Goal: Task Accomplishment & Management: Use online tool/utility

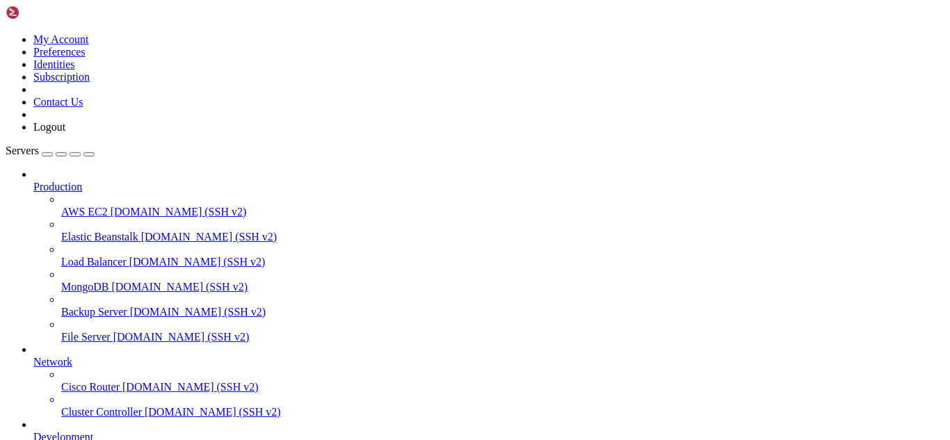
drag, startPoint x: 164, startPoint y: 1192, endPoint x: 145, endPoint y: 1190, distance: 18.2
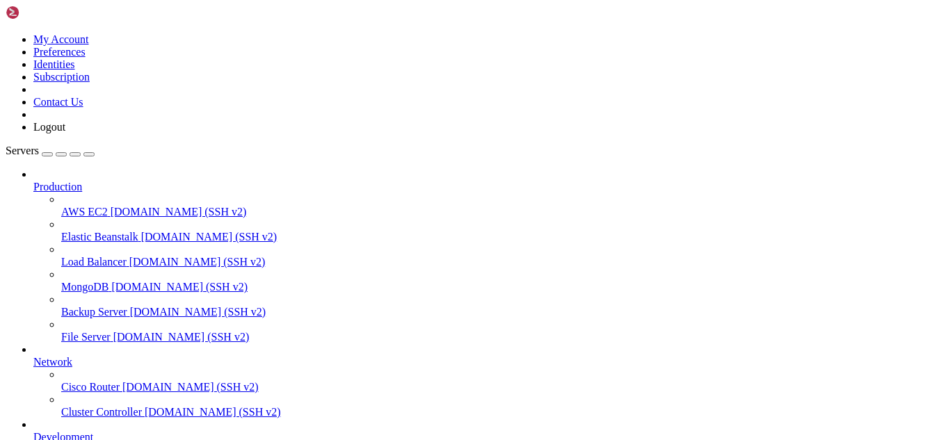
scroll to position [177, 0]
drag, startPoint x: 329, startPoint y: 1182, endPoint x: 285, endPoint y: 1184, distance: 43.9
drag, startPoint x: 371, startPoint y: 1177, endPoint x: 303, endPoint y: 1177, distance: 68.2
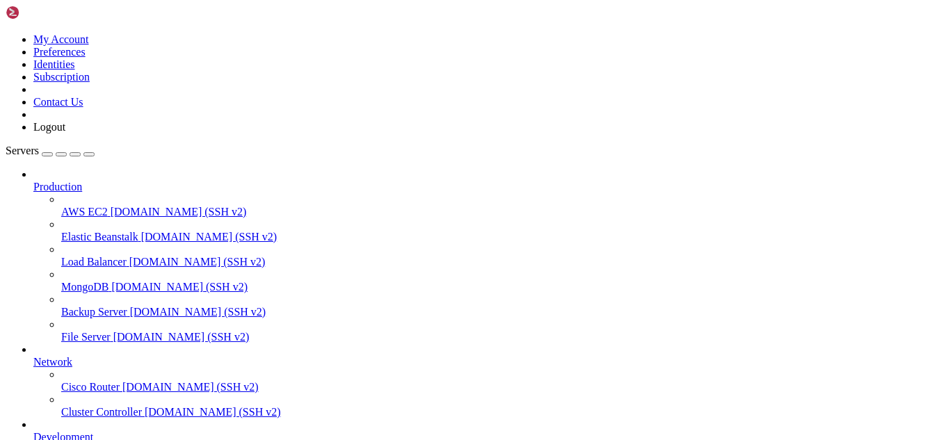
drag, startPoint x: 402, startPoint y: 1180, endPoint x: 12, endPoint y: 936, distance: 460.1
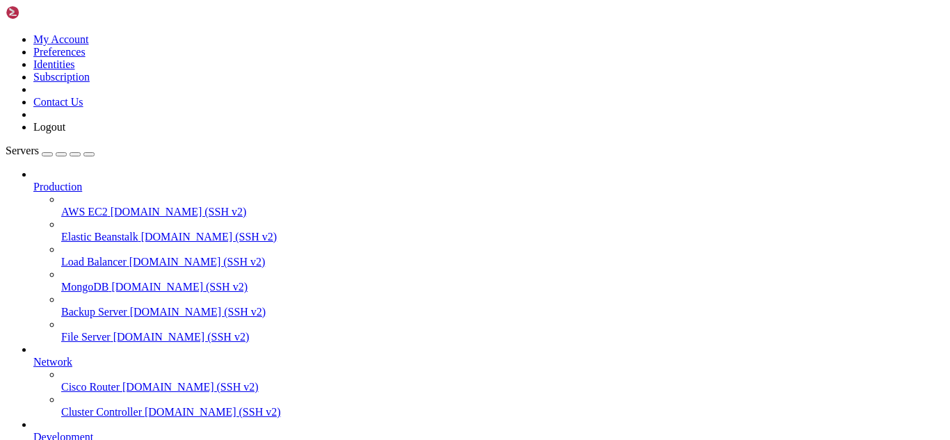
drag, startPoint x: 363, startPoint y: 1190, endPoint x: 299, endPoint y: 1193, distance: 64.1
drag, startPoint x: 319, startPoint y: 1208, endPoint x: 294, endPoint y: 1201, distance: 26.0
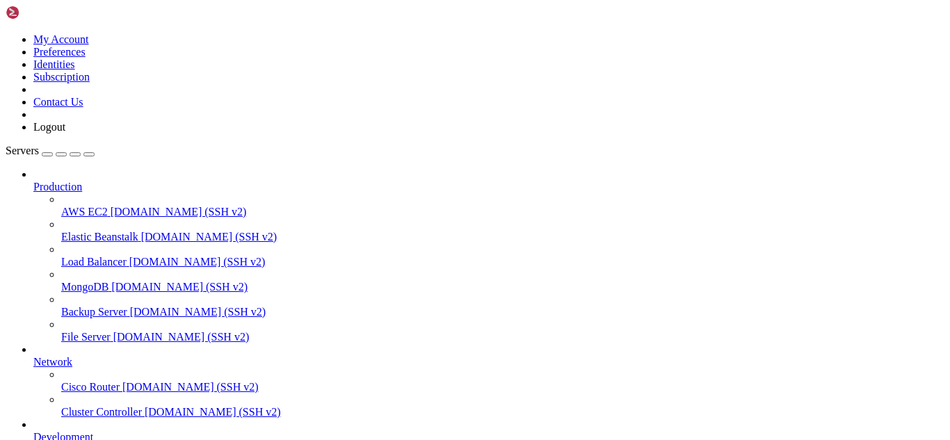
drag, startPoint x: 13, startPoint y: 1026, endPoint x: 115, endPoint y: 1178, distance: 183.9
drag, startPoint x: 431, startPoint y: 1174, endPoint x: 356, endPoint y: 1190, distance: 76.7
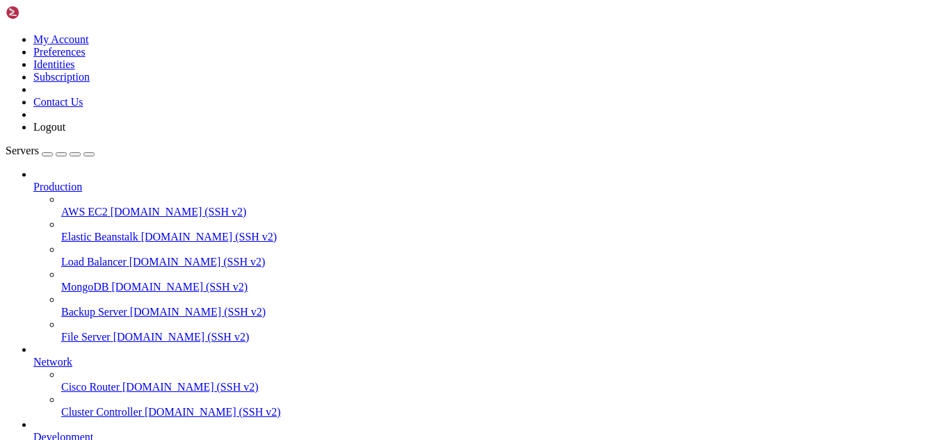
drag, startPoint x: 432, startPoint y: 1197, endPoint x: 404, endPoint y: 1196, distance: 28.6
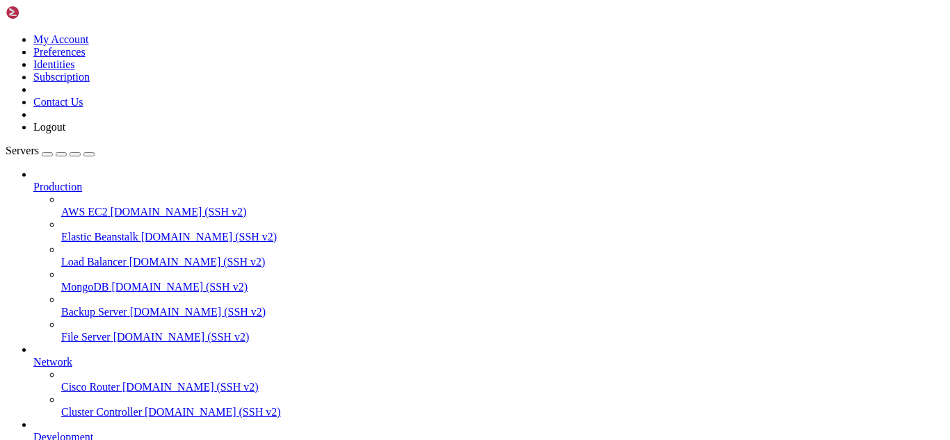
drag, startPoint x: 395, startPoint y: 1179, endPoint x: 346, endPoint y: 1201, distance: 53.3
drag, startPoint x: 420, startPoint y: 1196, endPoint x: 391, endPoint y: 1198, distance: 28.6
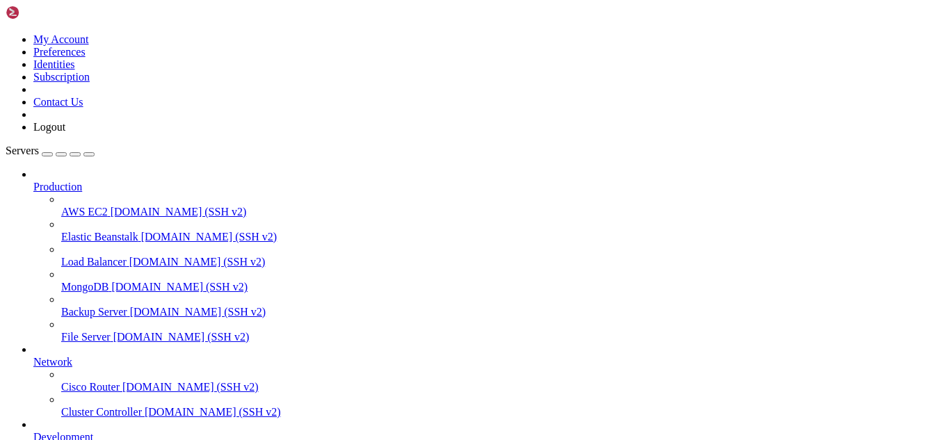
drag, startPoint x: 404, startPoint y: 1171, endPoint x: 11, endPoint y: 984, distance: 435.4
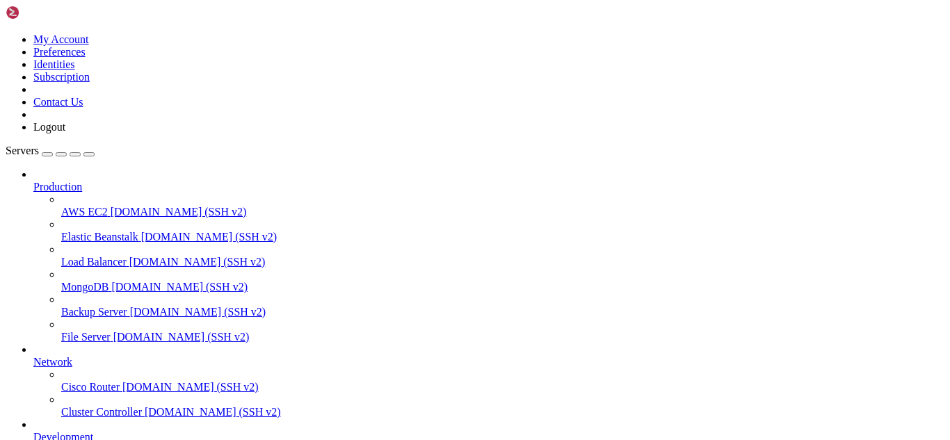
drag, startPoint x: 407, startPoint y: 1179, endPoint x: 331, endPoint y: 1194, distance: 77.4
